Goal: Task Accomplishment & Management: Manage account settings

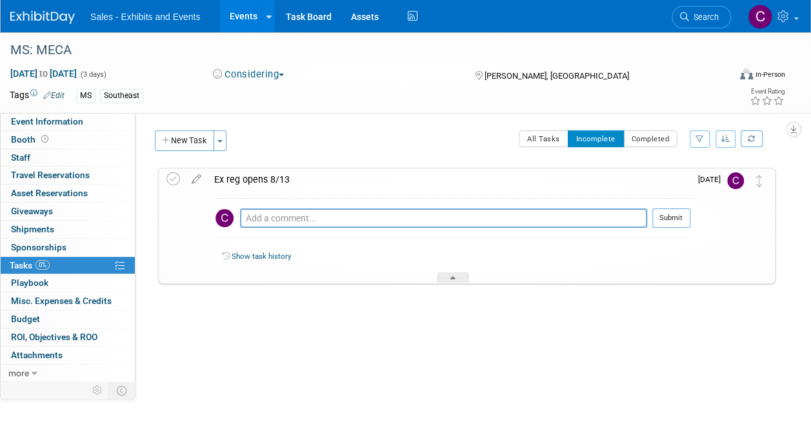
click at [243, 14] on link "Events" at bounding box center [242, 16] width 47 height 32
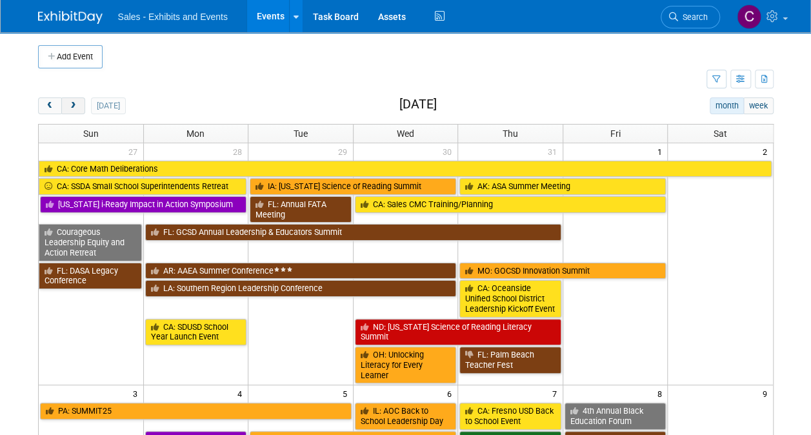
click at [74, 105] on span "next" at bounding box center [73, 106] width 10 height 8
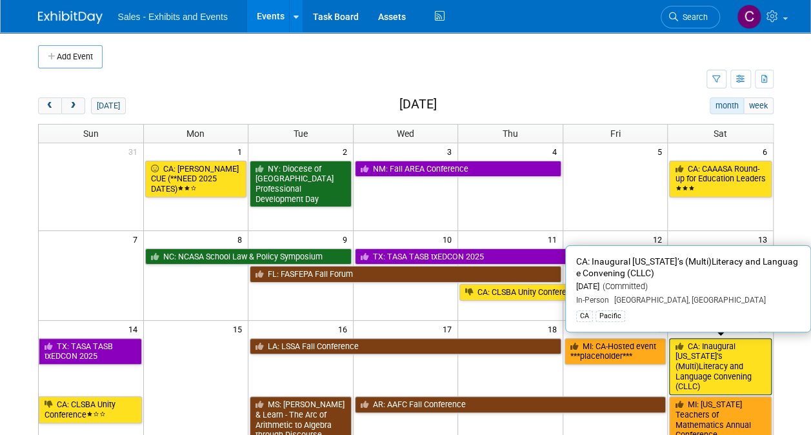
click at [694, 365] on link "CA: Inaugural California’s (Multi)Literacy and Language Convening (CLLC)" at bounding box center [720, 366] width 102 height 57
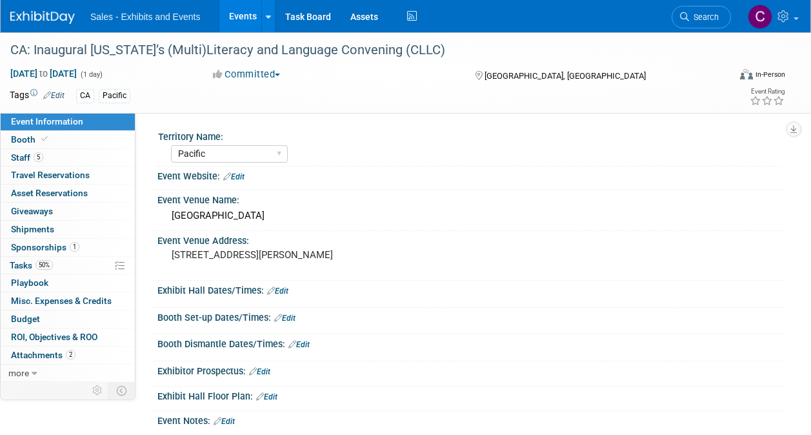
select select "Pacific"
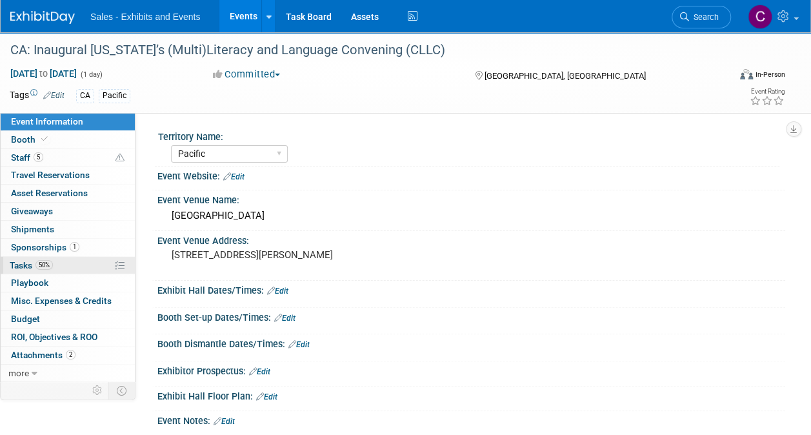
click at [21, 260] on span "Tasks 50%" at bounding box center [31, 265] width 43 height 10
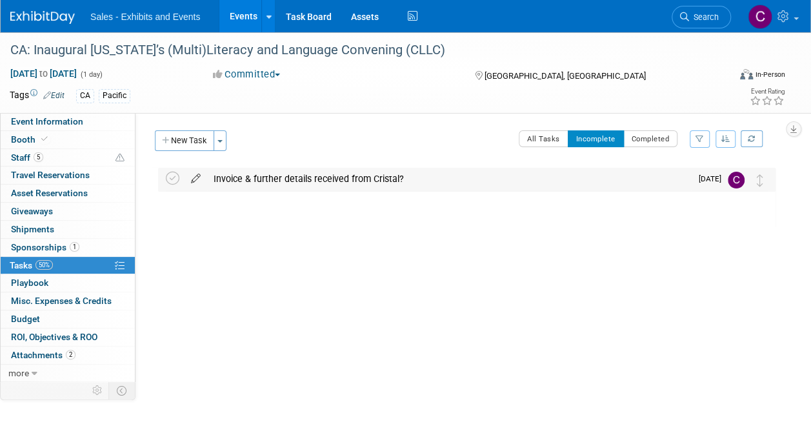
click at [197, 178] on icon at bounding box center [195, 176] width 23 height 16
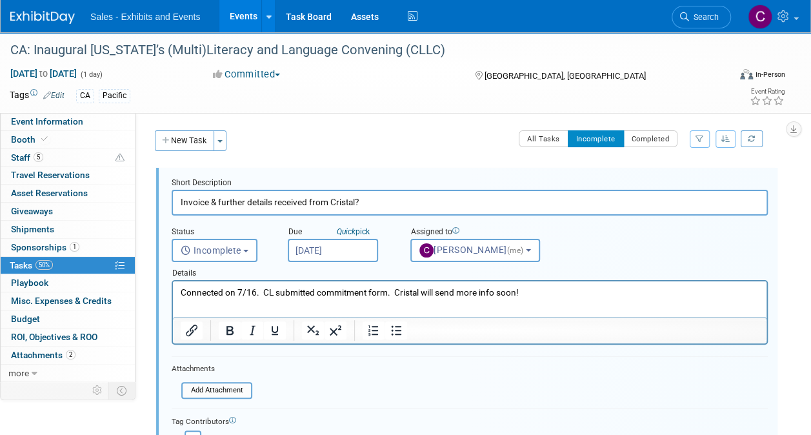
drag, startPoint x: 244, startPoint y: 202, endPoint x: 0, endPoint y: 193, distance: 244.0
click at [9, 199] on div "Event Information Event Info Booth Booth 5 Staff 5 Staff 0 Travel Reservations …" at bounding box center [405, 293] width 811 height 523
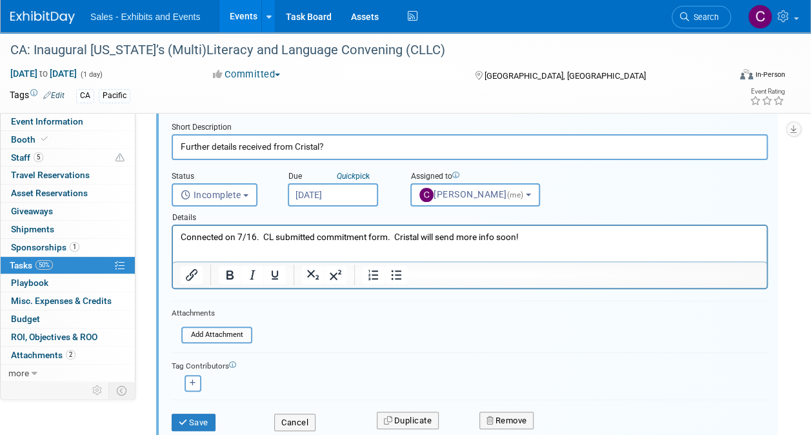
scroll to position [69, 0]
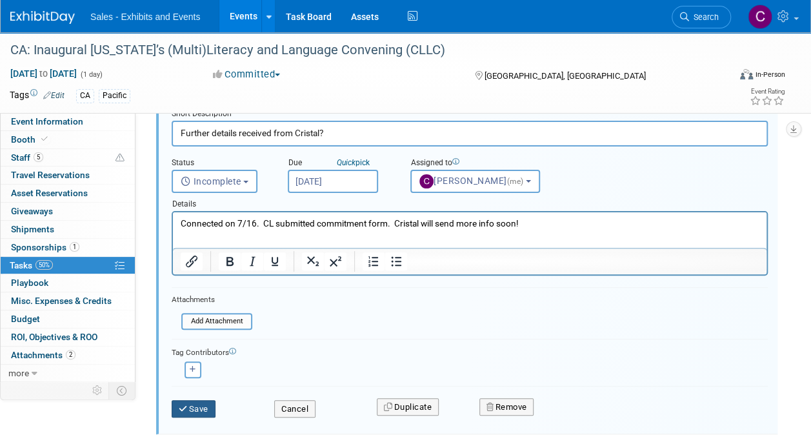
type input "Further details received from Cristal?"
click at [194, 408] on button "Save" at bounding box center [194, 409] width 44 height 18
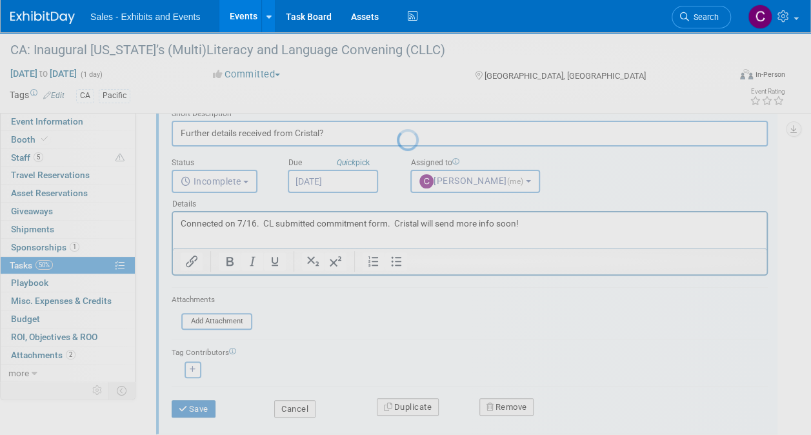
scroll to position [0, 0]
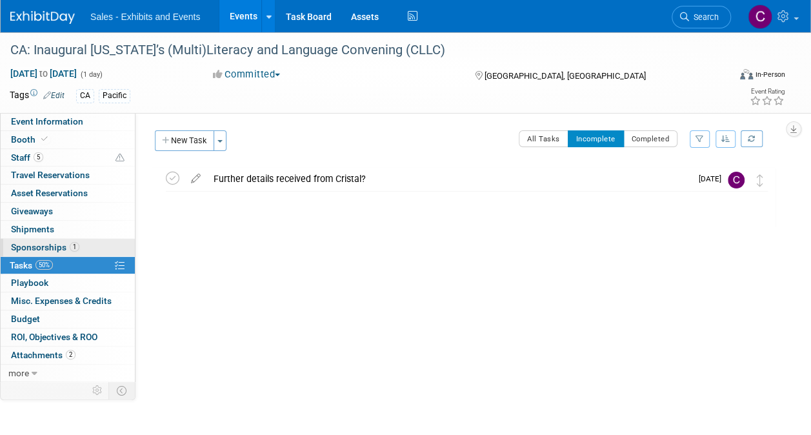
click at [39, 246] on span "Sponsorships 1" at bounding box center [45, 247] width 68 height 10
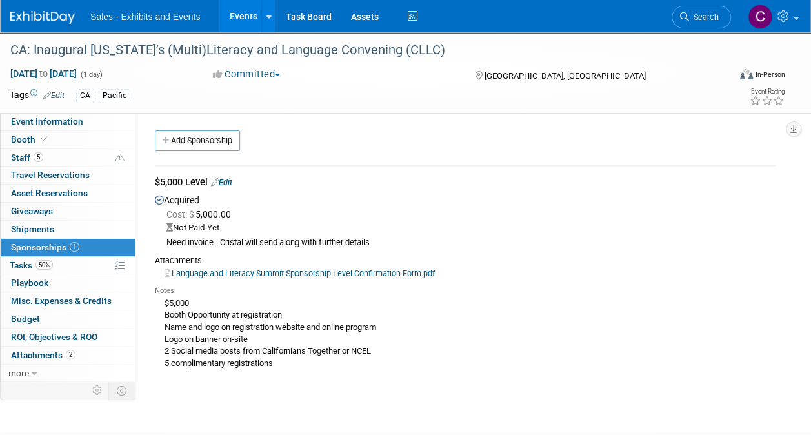
click at [193, 274] on link "Language and Literacy Summit Sponsorship Level Confirmation Form.pdf" at bounding box center [299, 273] width 270 height 10
